Goal: Transaction & Acquisition: Purchase product/service

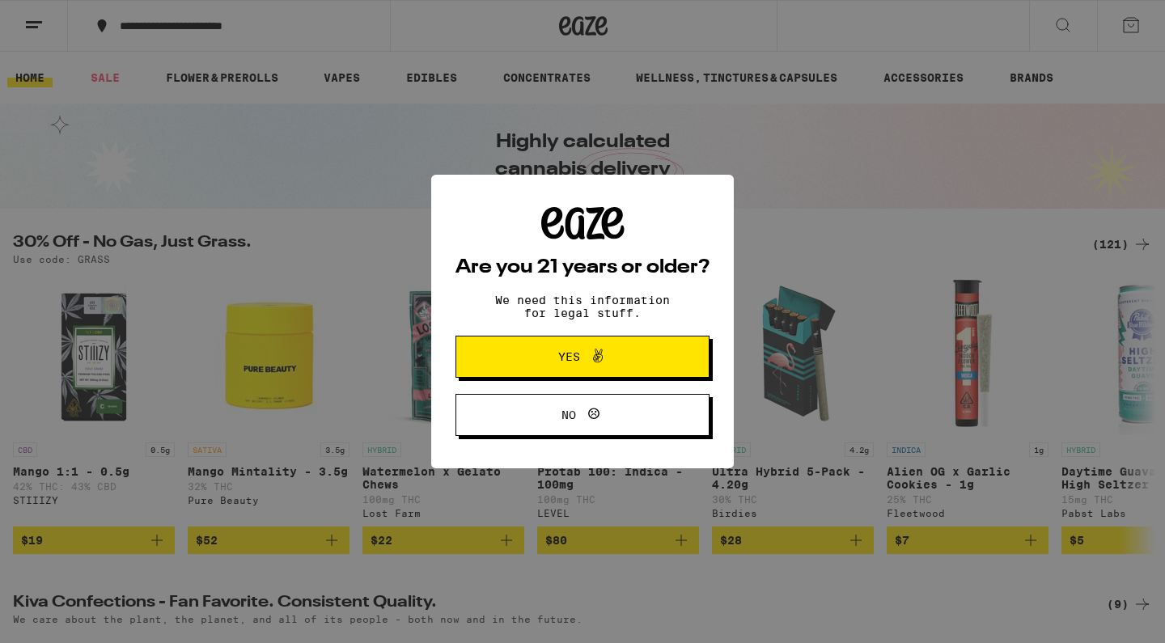
click at [609, 347] on button "Yes" at bounding box center [583, 357] width 254 height 42
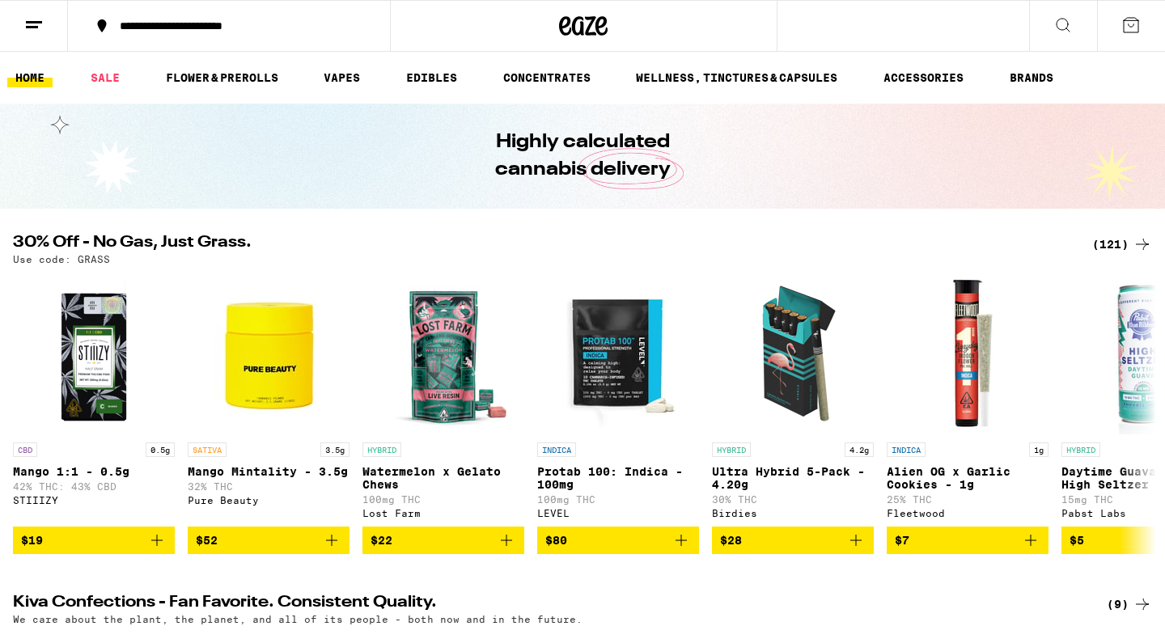
click at [1104, 241] on div "(121)" at bounding box center [1122, 244] width 60 height 19
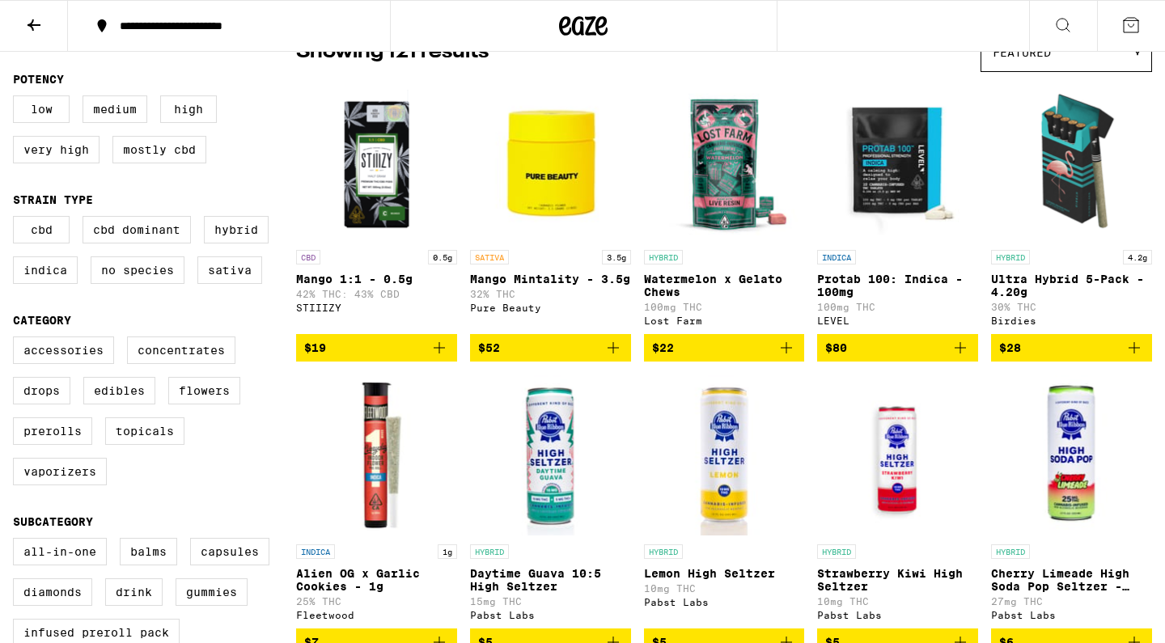
scroll to position [158, 0]
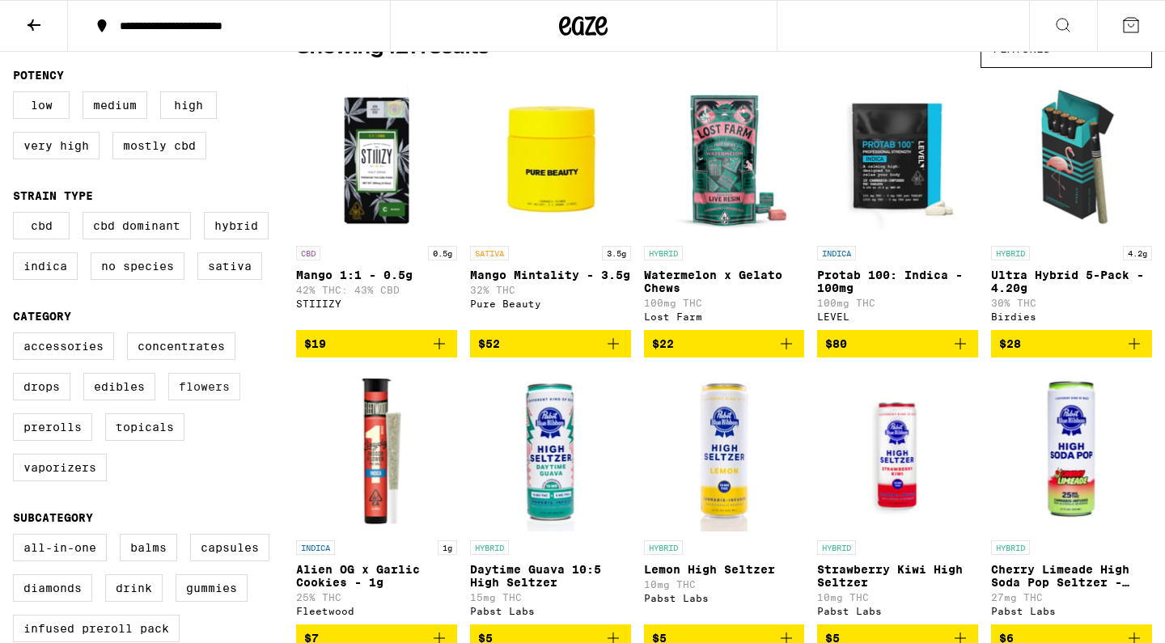
click at [212, 401] on label "Flowers" at bounding box center [204, 387] width 72 height 28
click at [17, 336] on input "Flowers" at bounding box center [16, 335] width 1 height 1
checkbox input "true"
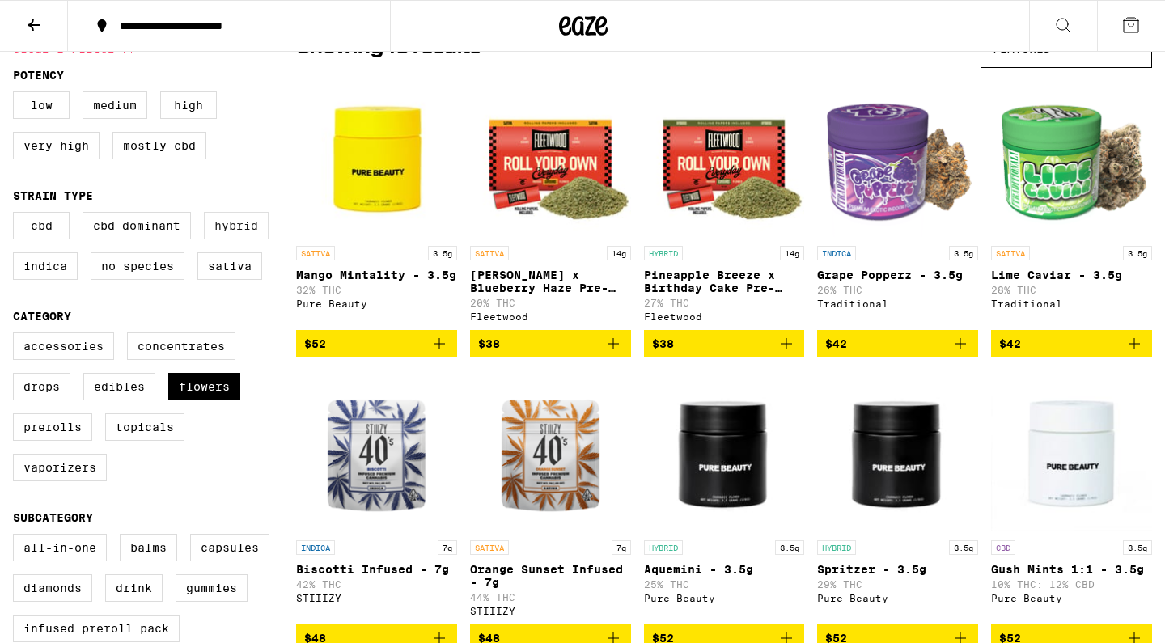
click at [235, 228] on label "Hybrid" at bounding box center [236, 226] width 65 height 28
click at [17, 215] on input "Hybrid" at bounding box center [16, 214] width 1 height 1
checkbox input "true"
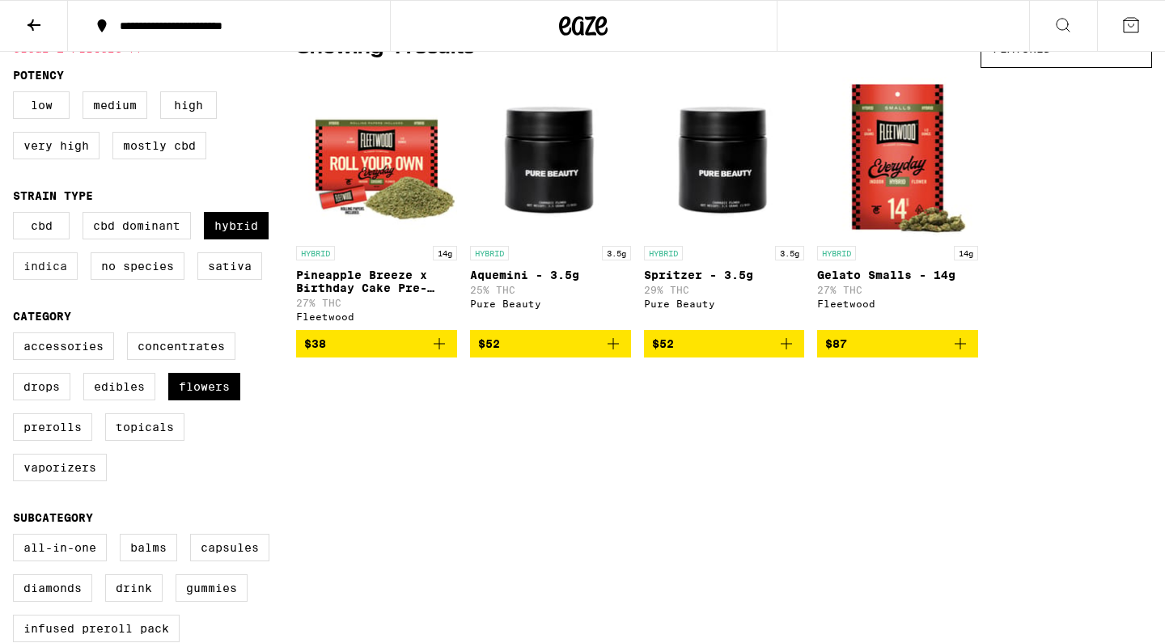
click at [45, 276] on label "Indica" at bounding box center [45, 266] width 65 height 28
click at [17, 215] on input "Indica" at bounding box center [16, 214] width 1 height 1
checkbox input "true"
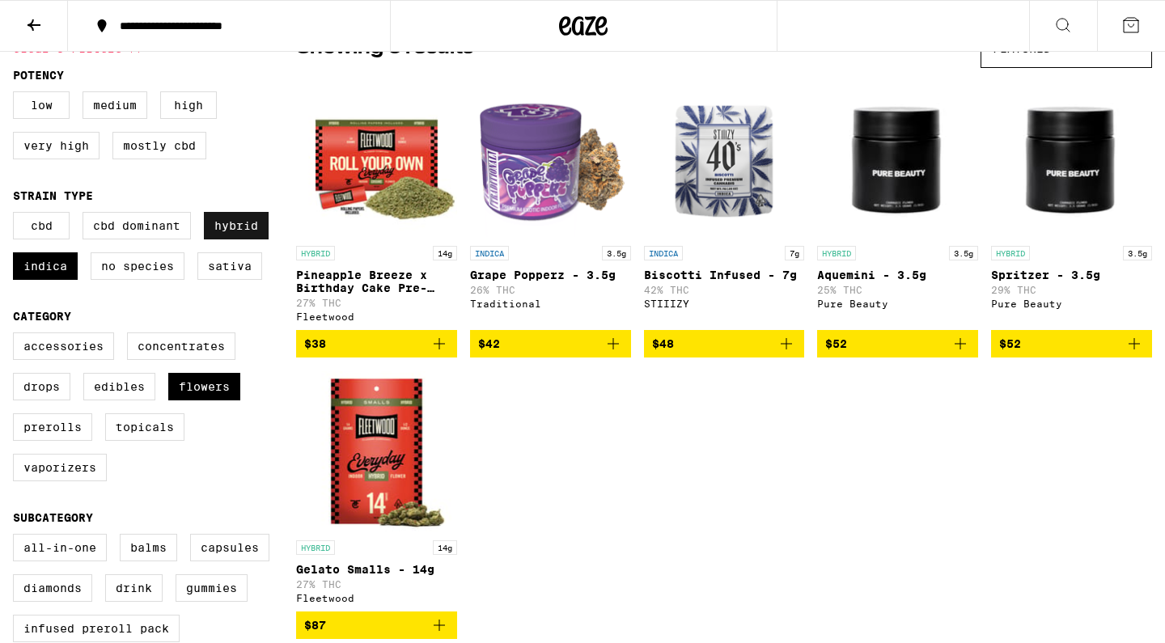
click at [248, 227] on label "Hybrid" at bounding box center [236, 226] width 65 height 28
click at [17, 215] on input "Hybrid" at bounding box center [16, 214] width 1 height 1
checkbox input "false"
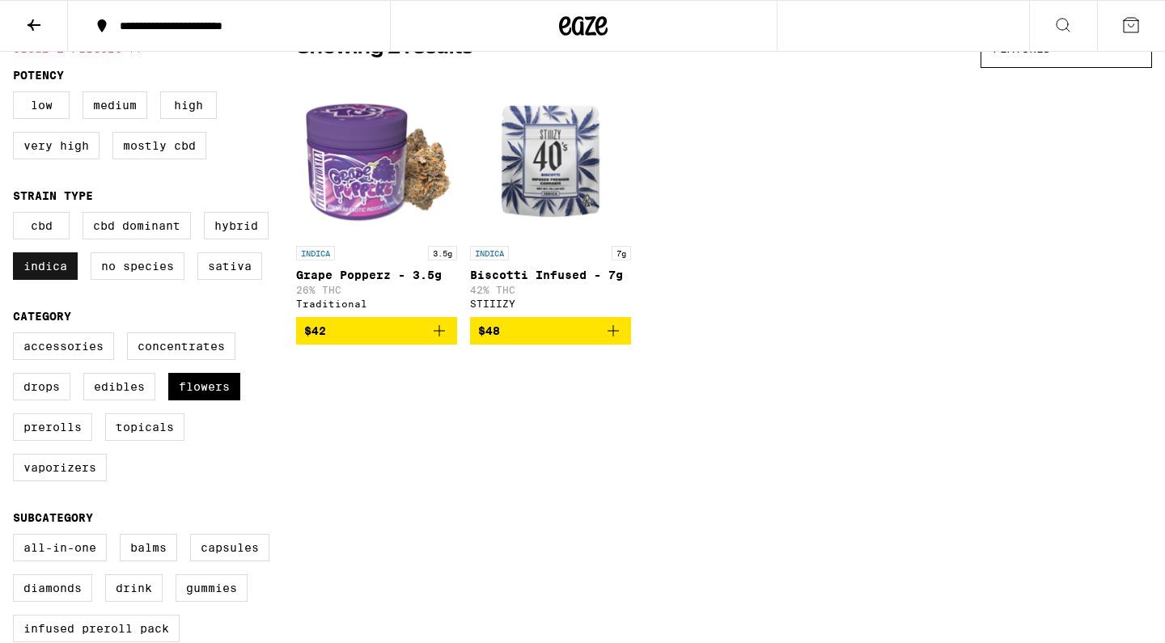
click at [49, 280] on label "Indica" at bounding box center [45, 266] width 65 height 28
click at [17, 215] on input "Indica" at bounding box center [16, 214] width 1 height 1
checkbox input "false"
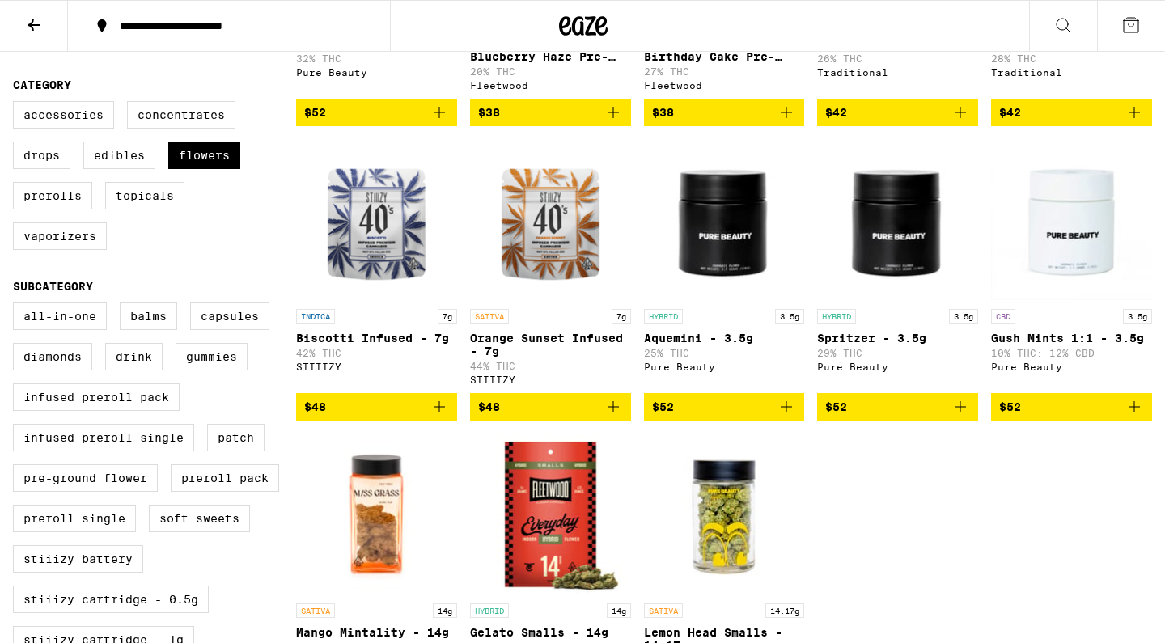
scroll to position [389, 0]
click at [698, 213] on img "Open page for Aquemini - 3.5g from Pure Beauty" at bounding box center [724, 220] width 161 height 162
